Goal: Task Accomplishment & Management: Complete application form

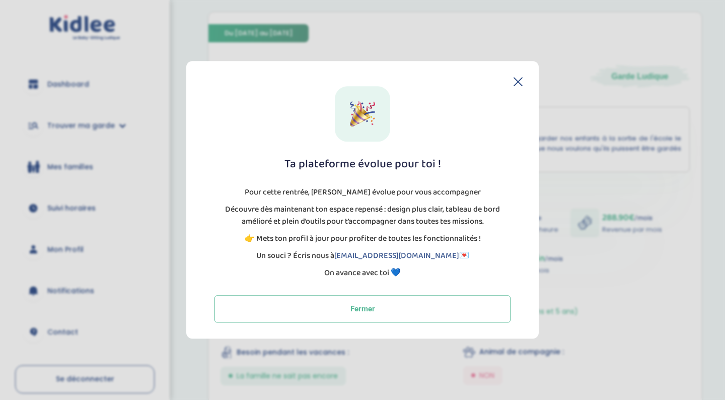
scroll to position [389, 0]
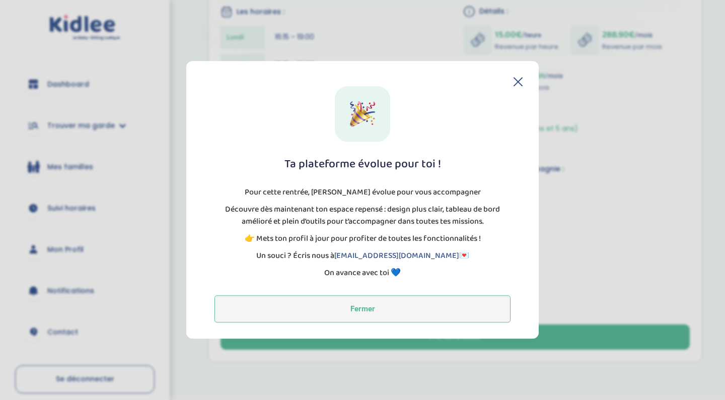
click at [407, 311] on button "Fermer" at bounding box center [362, 308] width 296 height 27
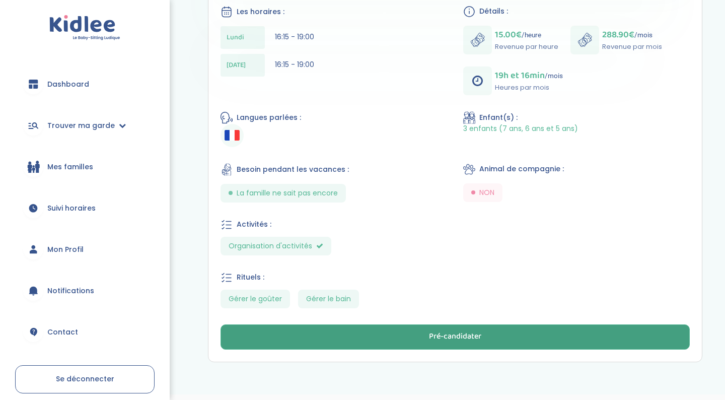
click at [416, 334] on button "Pré-candidater" at bounding box center [454, 336] width 469 height 25
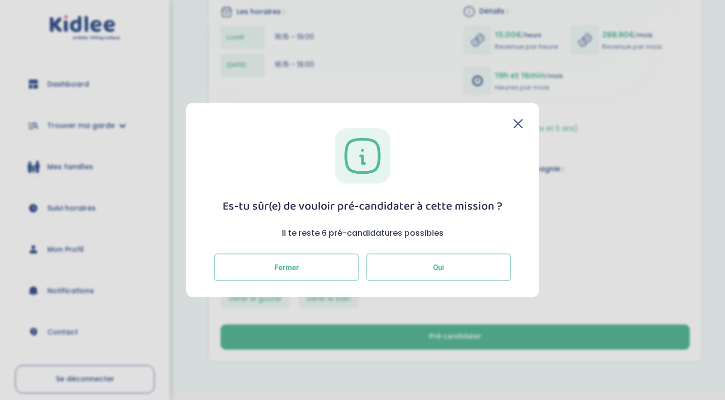
click at [422, 268] on button "Oui" at bounding box center [438, 266] width 144 height 27
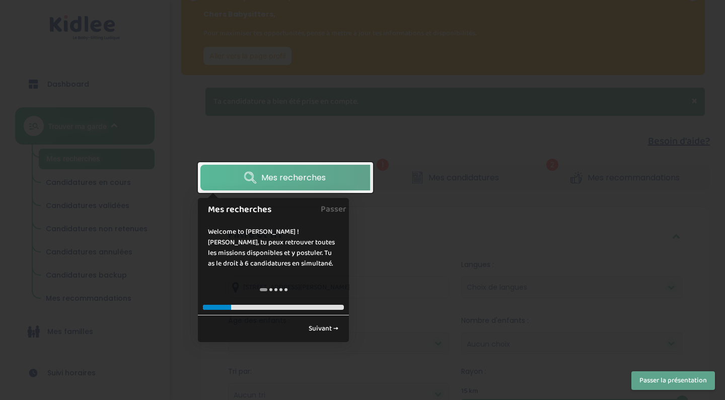
scroll to position [29, 0]
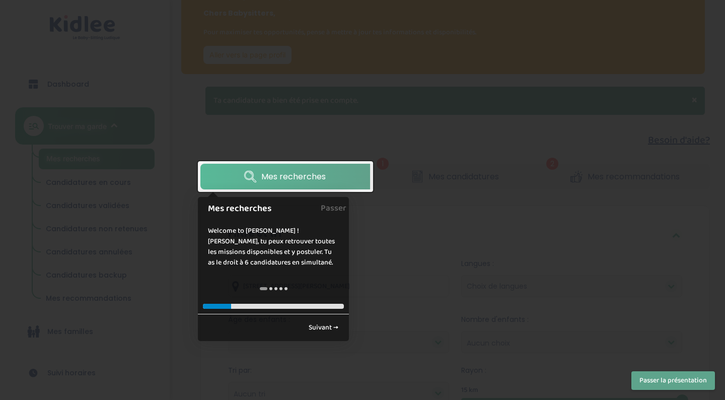
click at [431, 224] on div at bounding box center [362, 200] width 725 height 400
click at [330, 323] on link "Suivant →" at bounding box center [323, 327] width 41 height 17
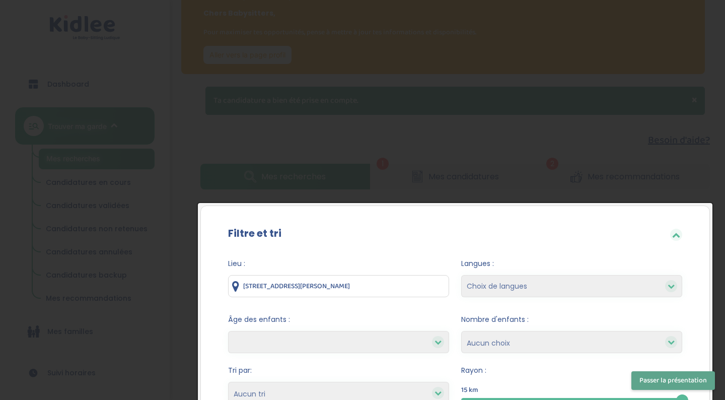
scroll to position [183, 0]
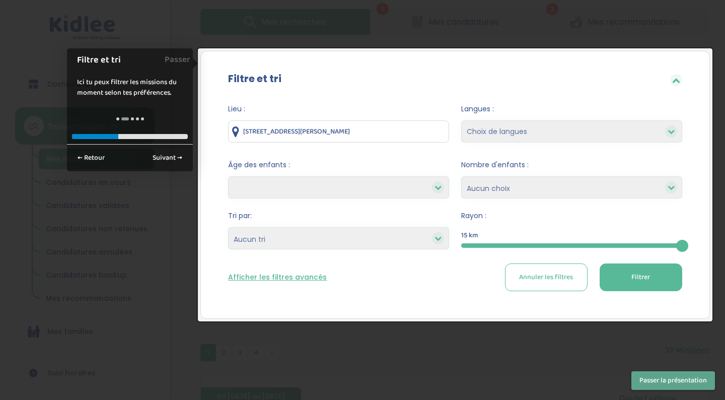
click at [618, 279] on button "Filtrer" at bounding box center [640, 277] width 83 height 28
select select
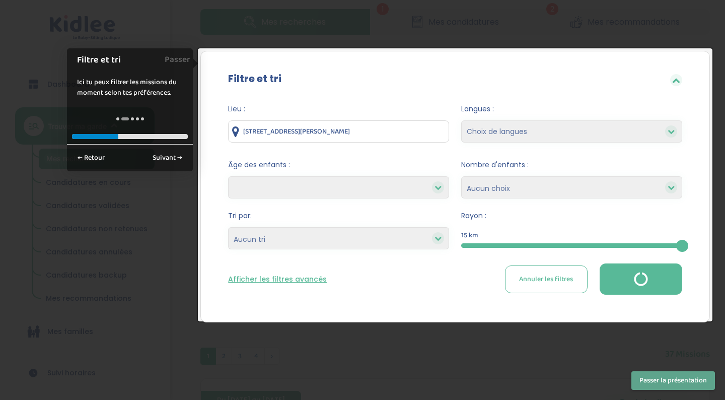
select select
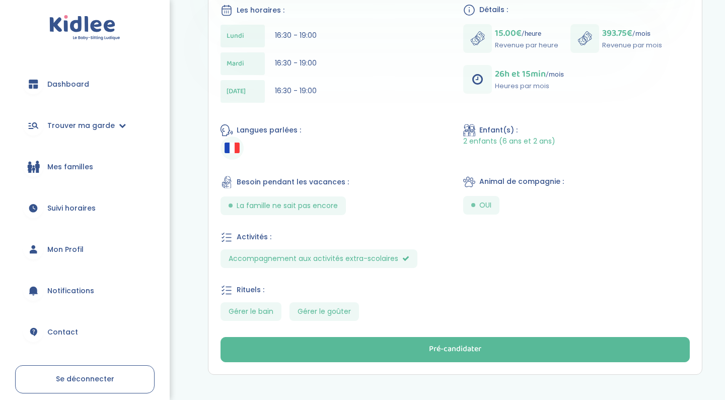
scroll to position [450, 0]
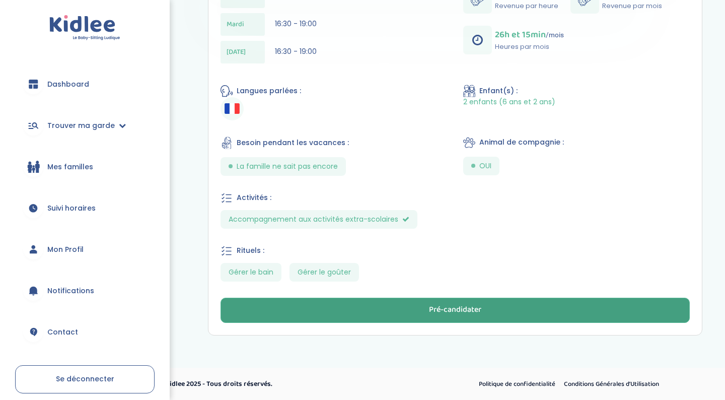
click at [417, 312] on button "Pré-candidater" at bounding box center [454, 309] width 469 height 25
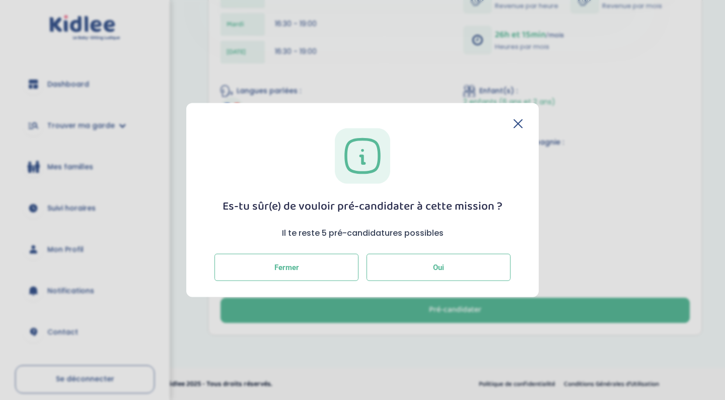
click at [404, 259] on button "Oui" at bounding box center [438, 266] width 144 height 27
